Goal: Navigation & Orientation: Understand site structure

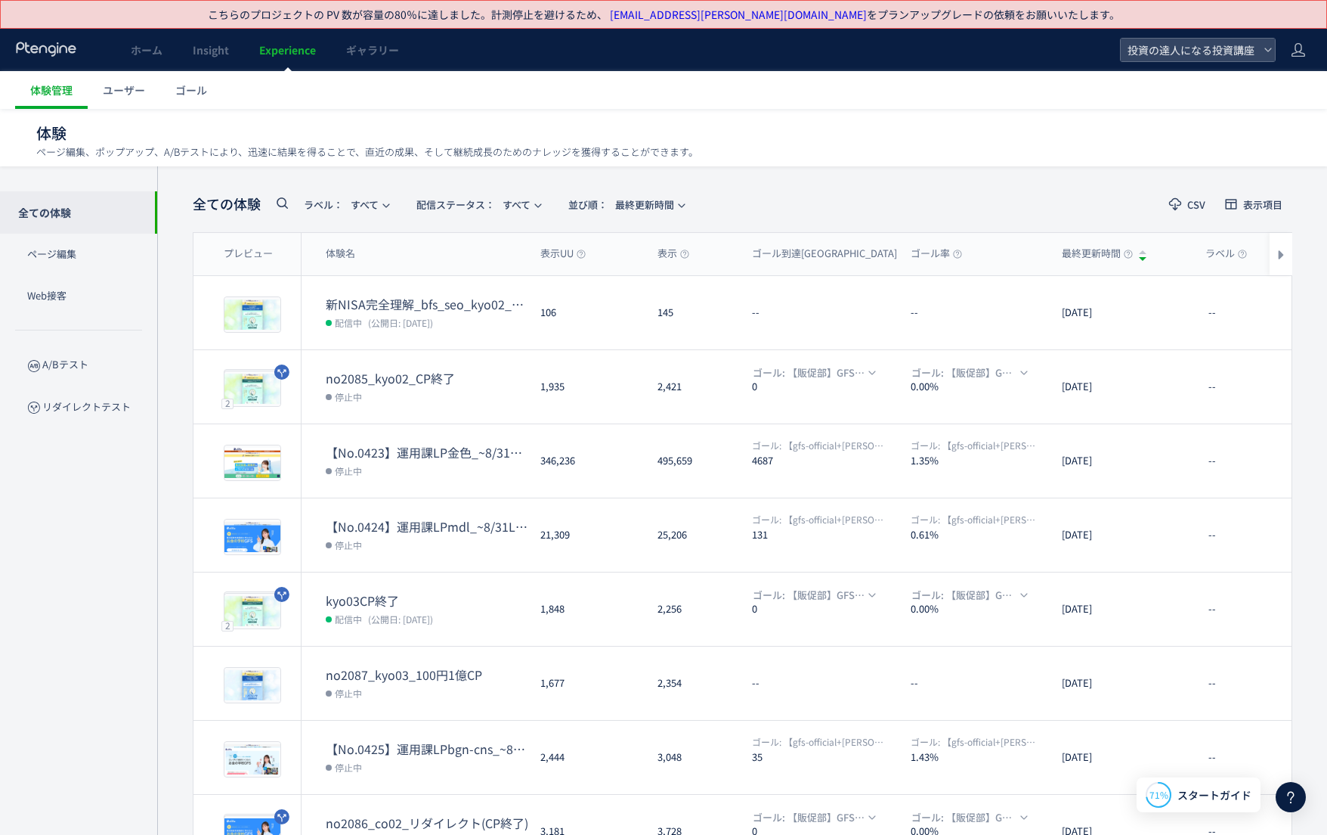
click at [60, 45] on icon at bounding box center [46, 49] width 63 height 15
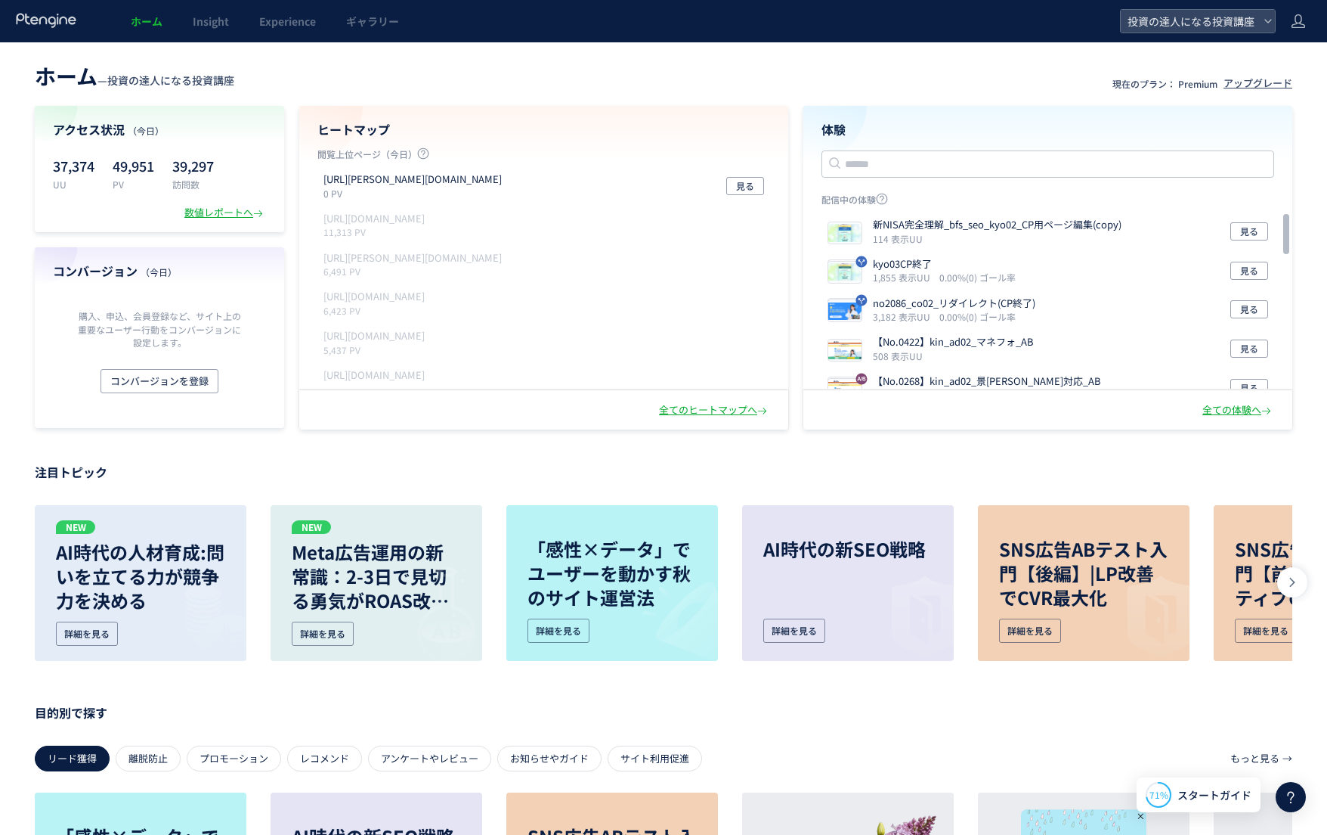
click at [215, 401] on div "コンバージョン （[DATE]） 購入、申込、会員登録など、サイト上の重要なユーザー行動をコンバージョンに設定します。 コンバージョンを登録" at bounding box center [159, 337] width 249 height 181
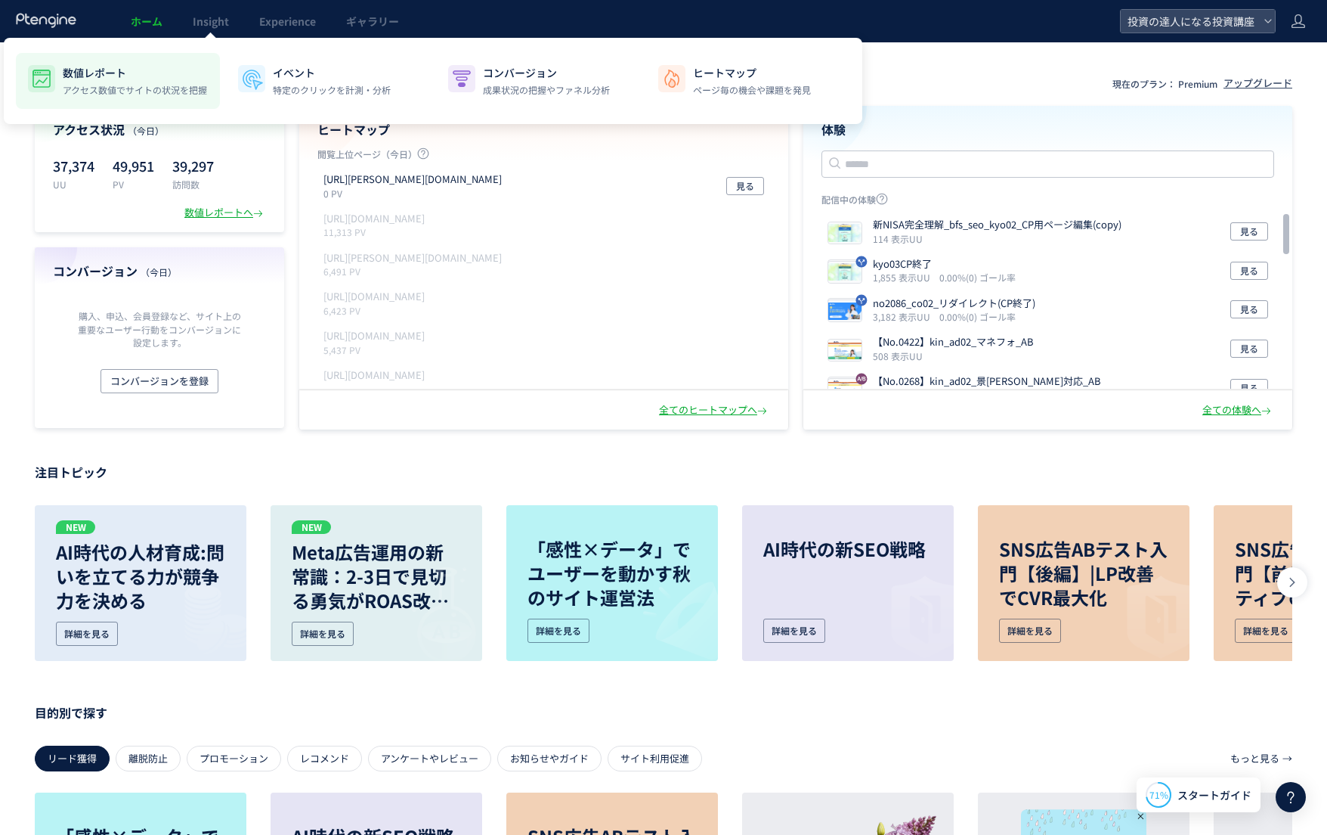
click at [172, 62] on li "数値レポート アクセス数値でサイトの状況を把握" at bounding box center [118, 81] width 204 height 56
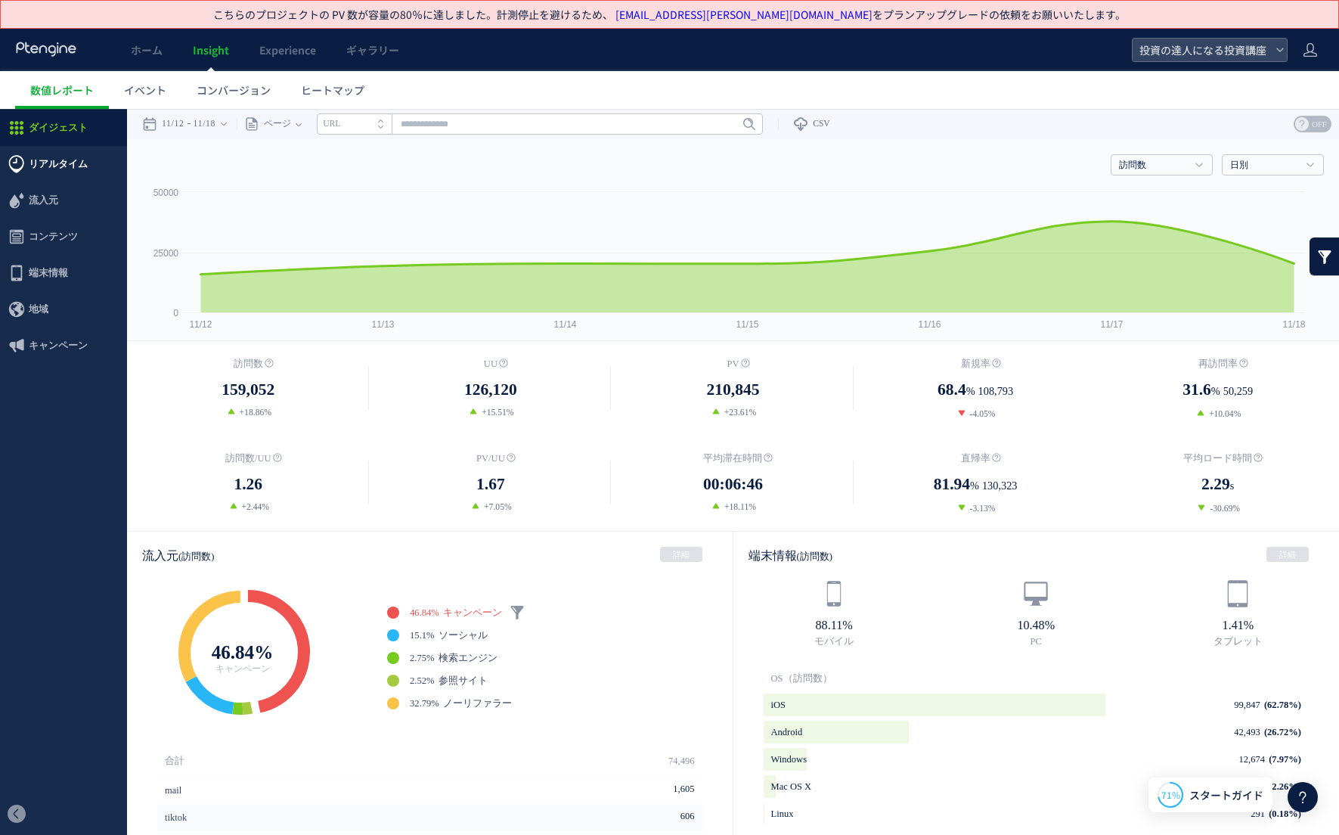
click at [66, 150] on span "リアルタイム" at bounding box center [58, 164] width 59 height 36
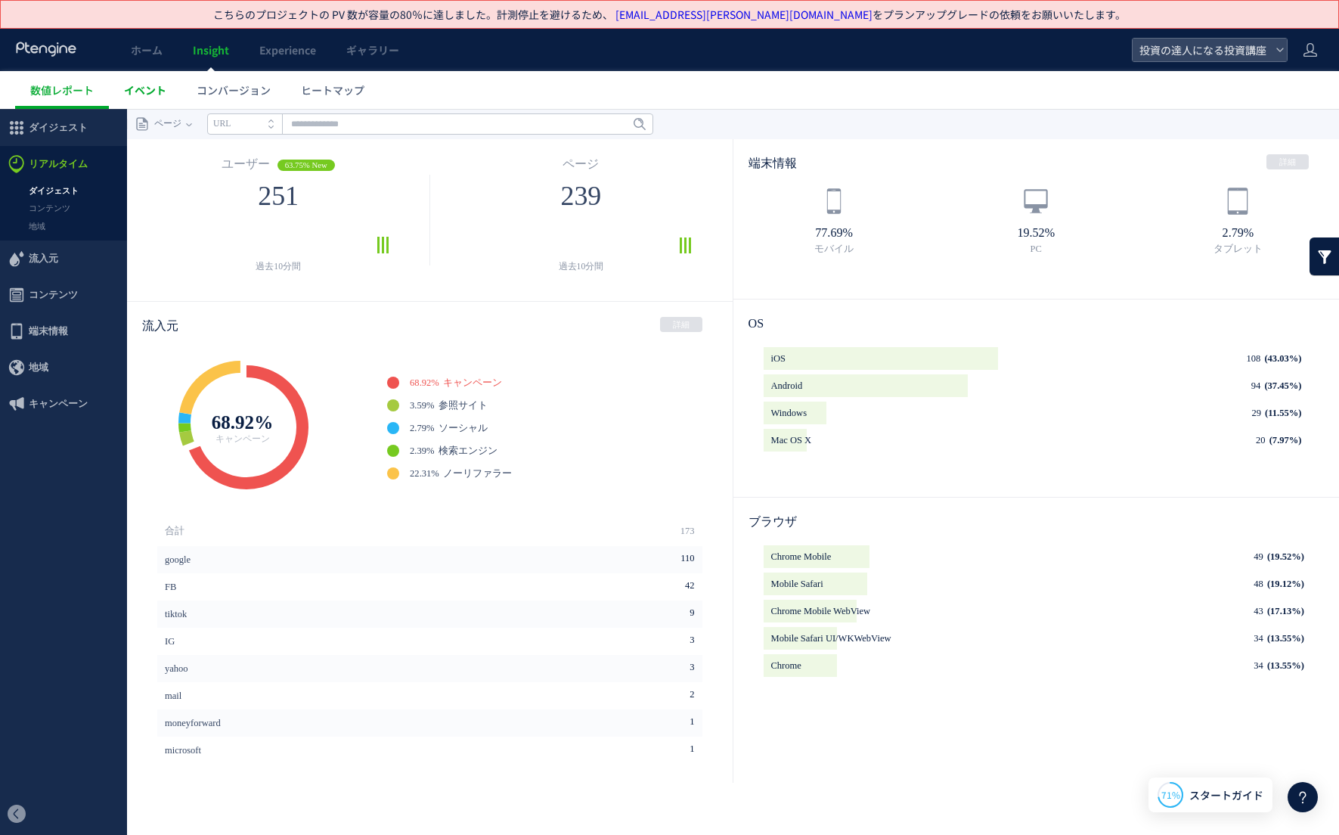
click at [153, 94] on span "イベント" at bounding box center [145, 89] width 42 height 15
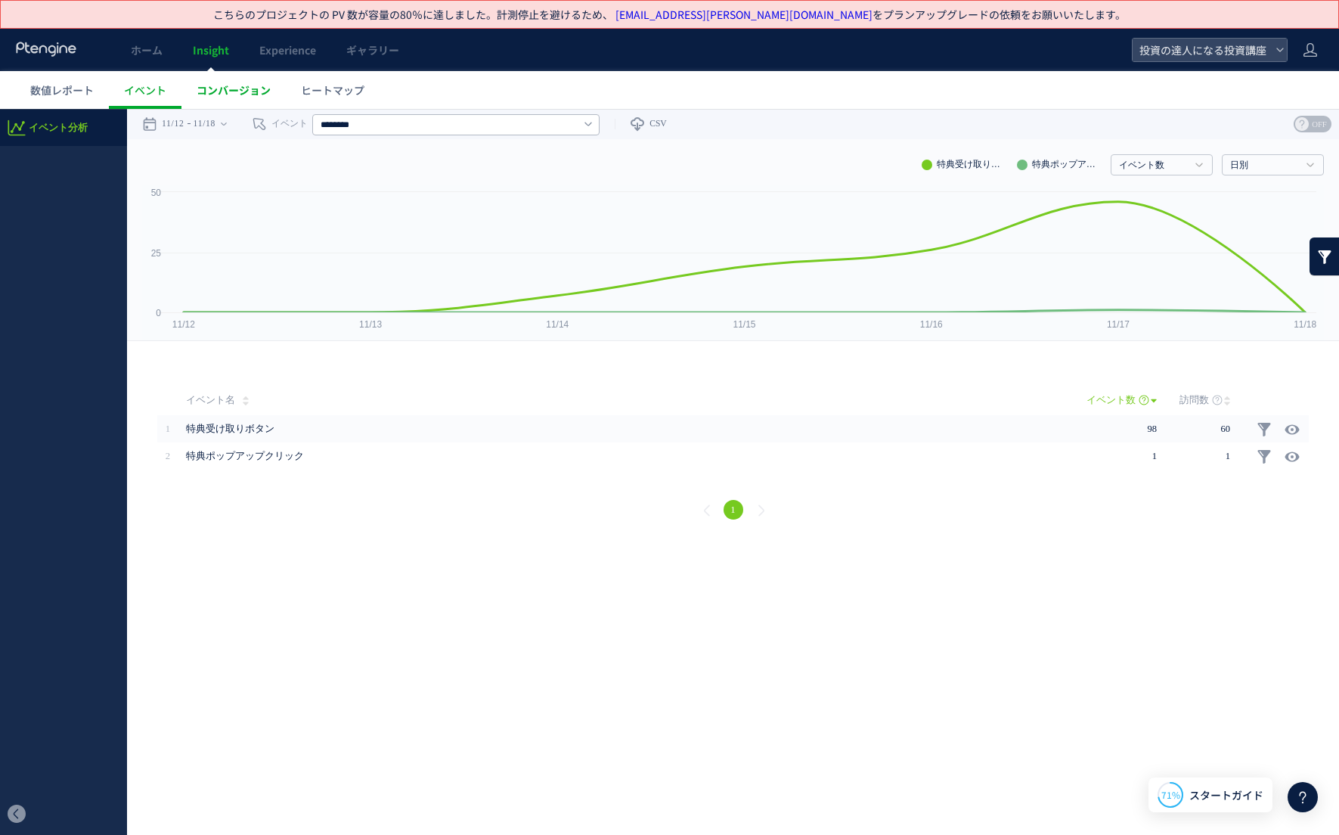
click at [274, 90] on link "コンバージョン" at bounding box center [233, 90] width 104 height 38
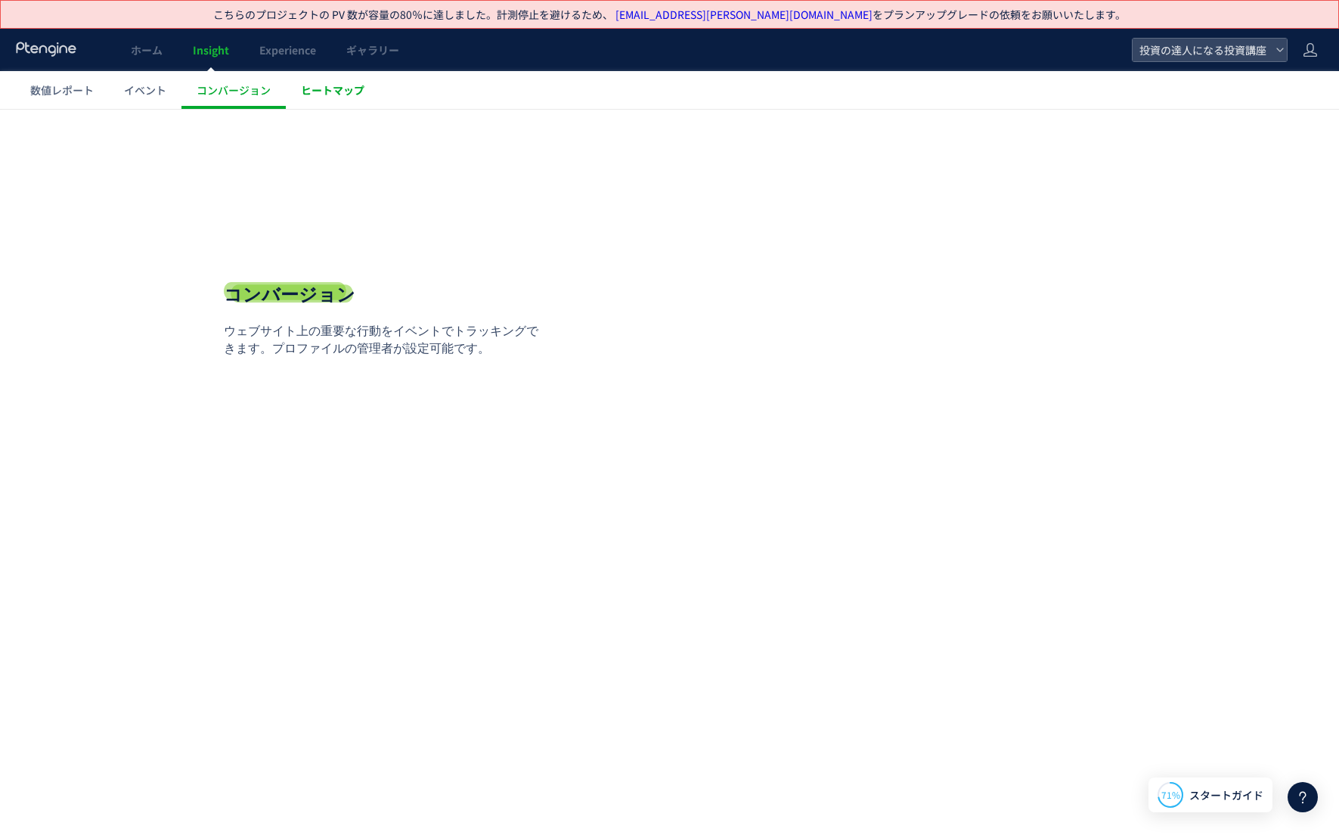
click at [307, 82] on span "ヒートマップ" at bounding box center [332, 89] width 63 height 15
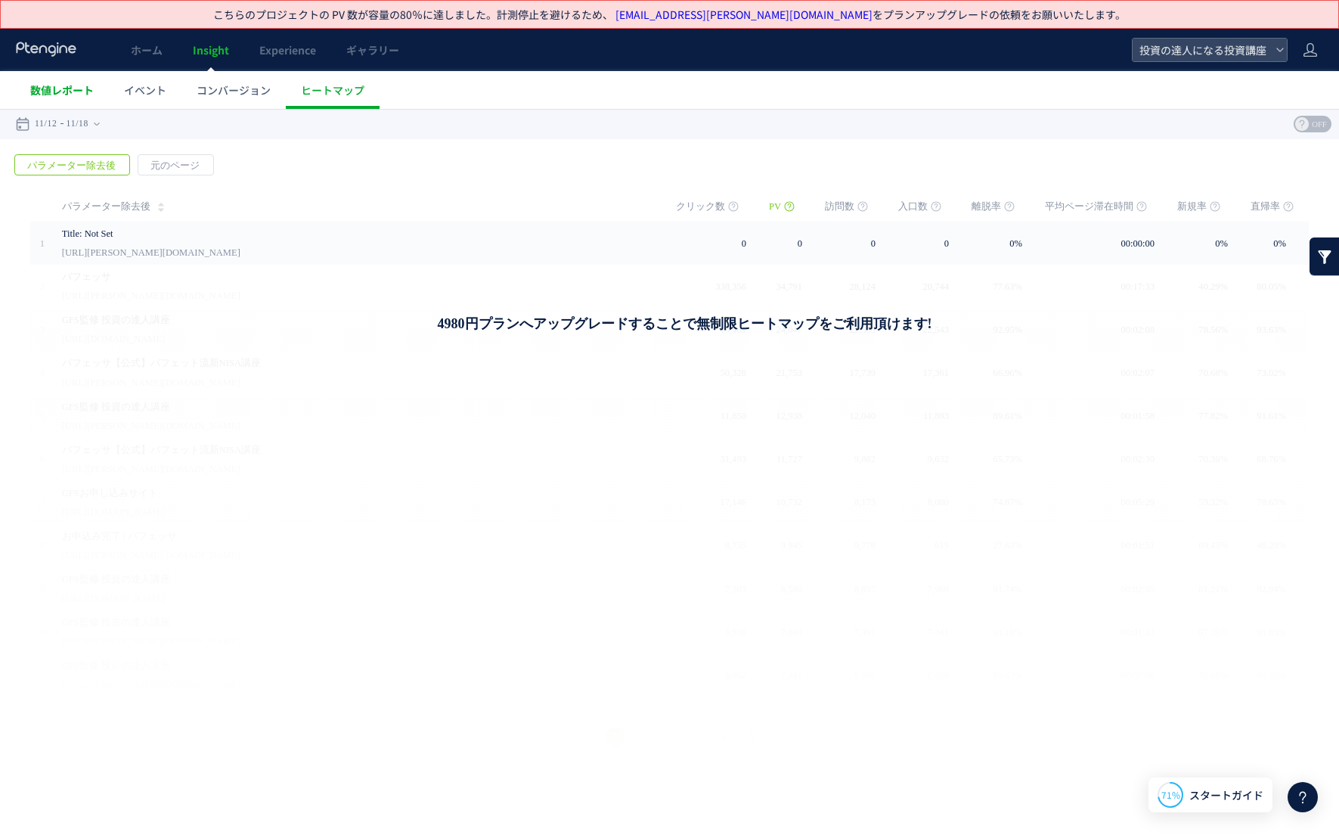
click at [94, 89] on link "数値レポート" at bounding box center [62, 90] width 94 height 38
